Goal: Find specific page/section: Find specific page/section

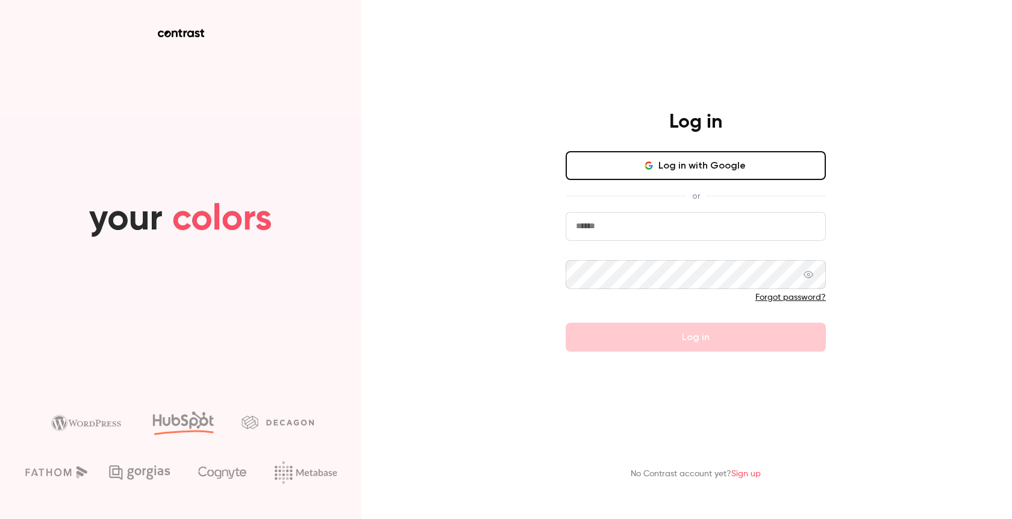
click at [791, 163] on button "Log in with Google" at bounding box center [696, 165] width 260 height 29
